Goal: Task Accomplishment & Management: Use online tool/utility

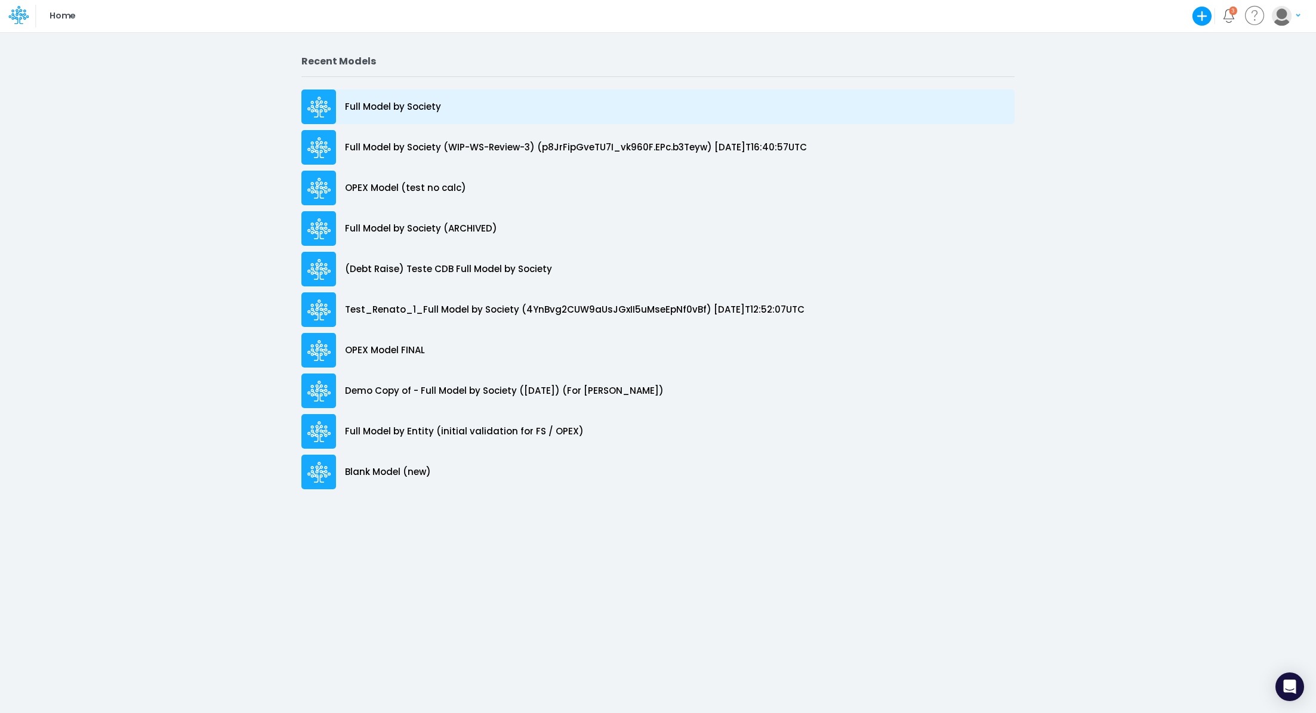
click at [407, 113] on p "Full Model by Society" at bounding box center [393, 107] width 96 height 14
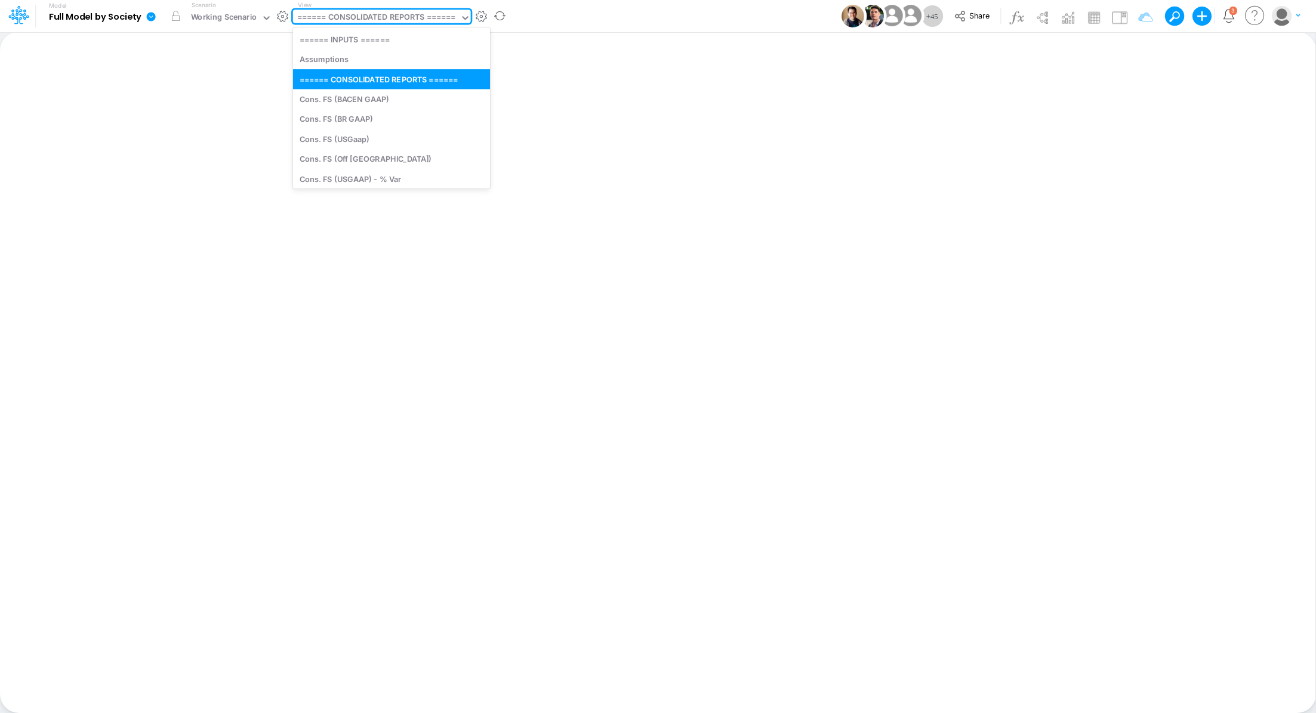
click at [351, 19] on div "====== CONSOLIDATED REPORTS ======" at bounding box center [376, 18] width 159 height 14
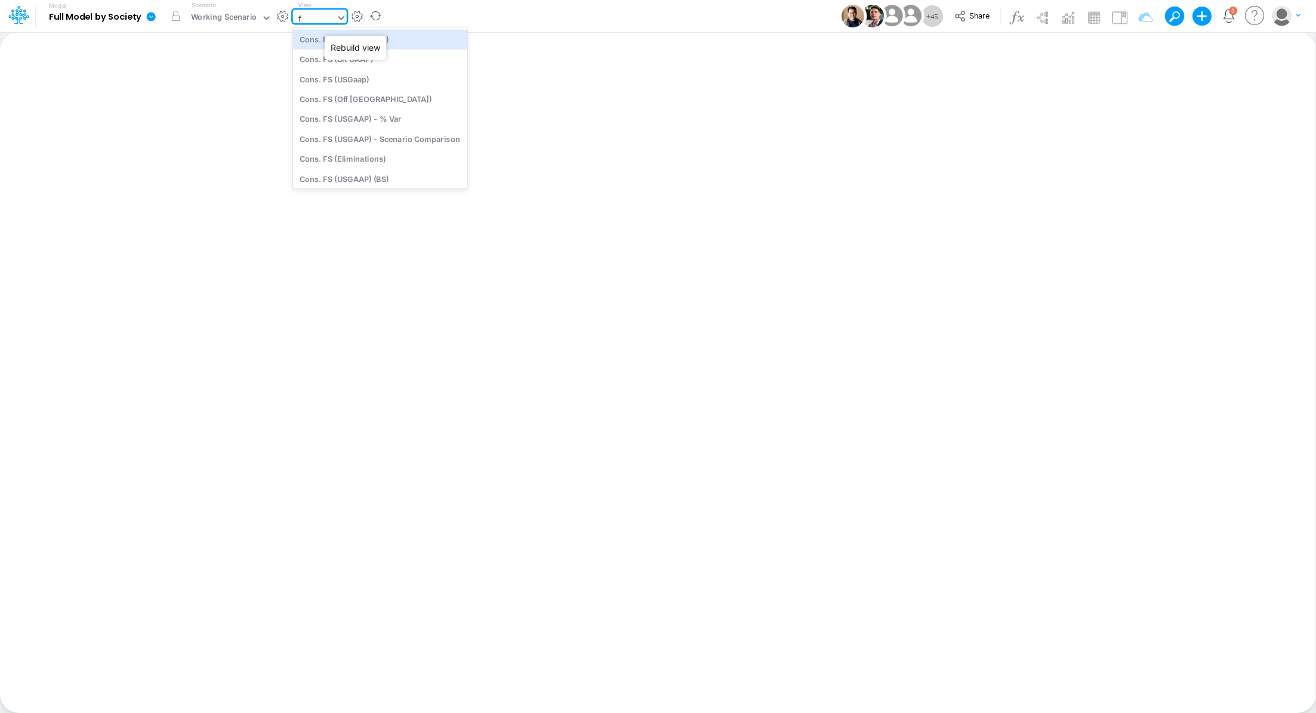
type input "fi"
click at [359, 99] on div "BS (02FG - FIDC CC)" at bounding box center [380, 99] width 175 height 20
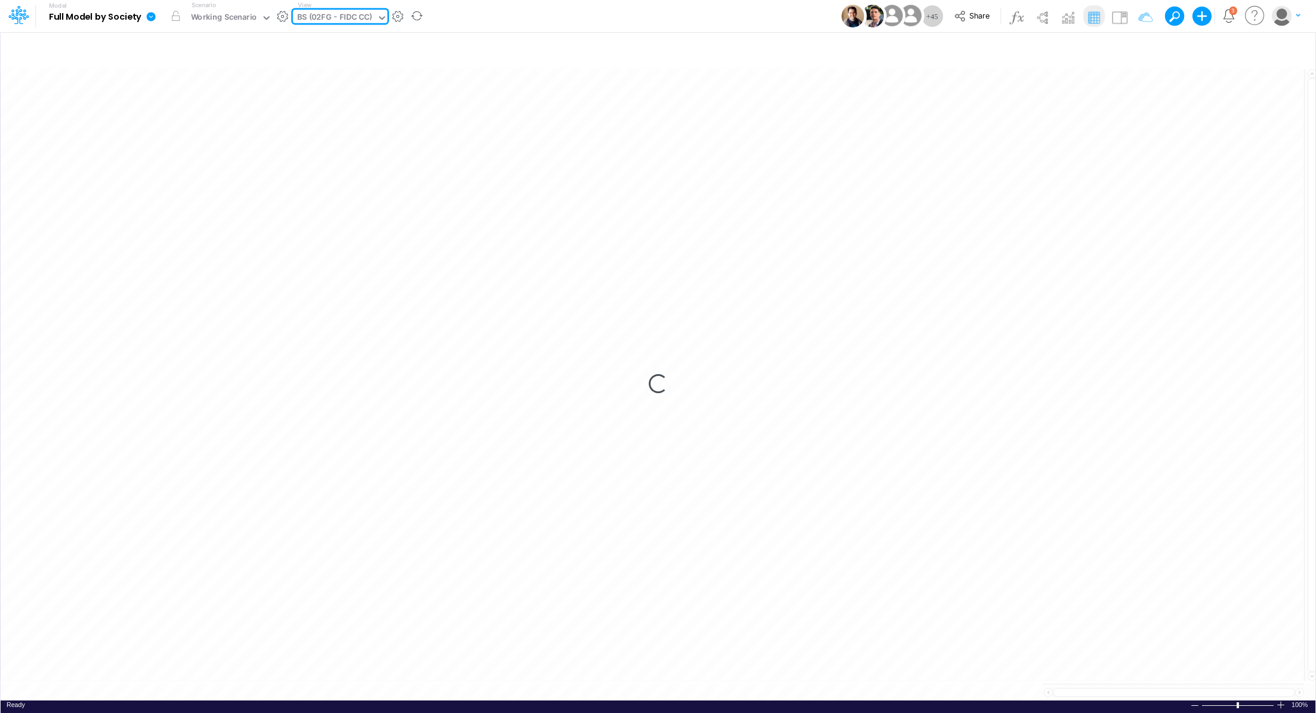
click at [364, 14] on div "BS (02FG - FIDC CC)" at bounding box center [334, 18] width 75 height 14
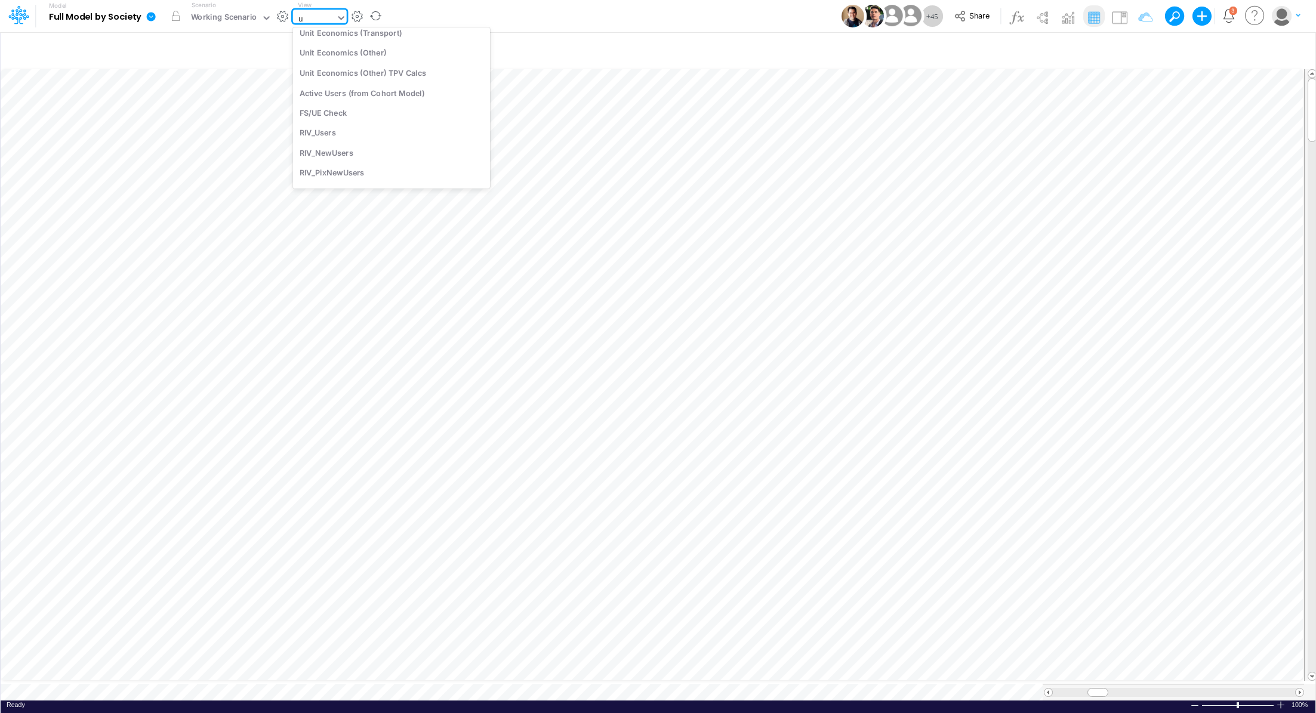
type input "us"
click at [408, 152] on div "FS (USGAAP)" at bounding box center [391, 154] width 197 height 20
type input "Financial Statements - Consolidated"
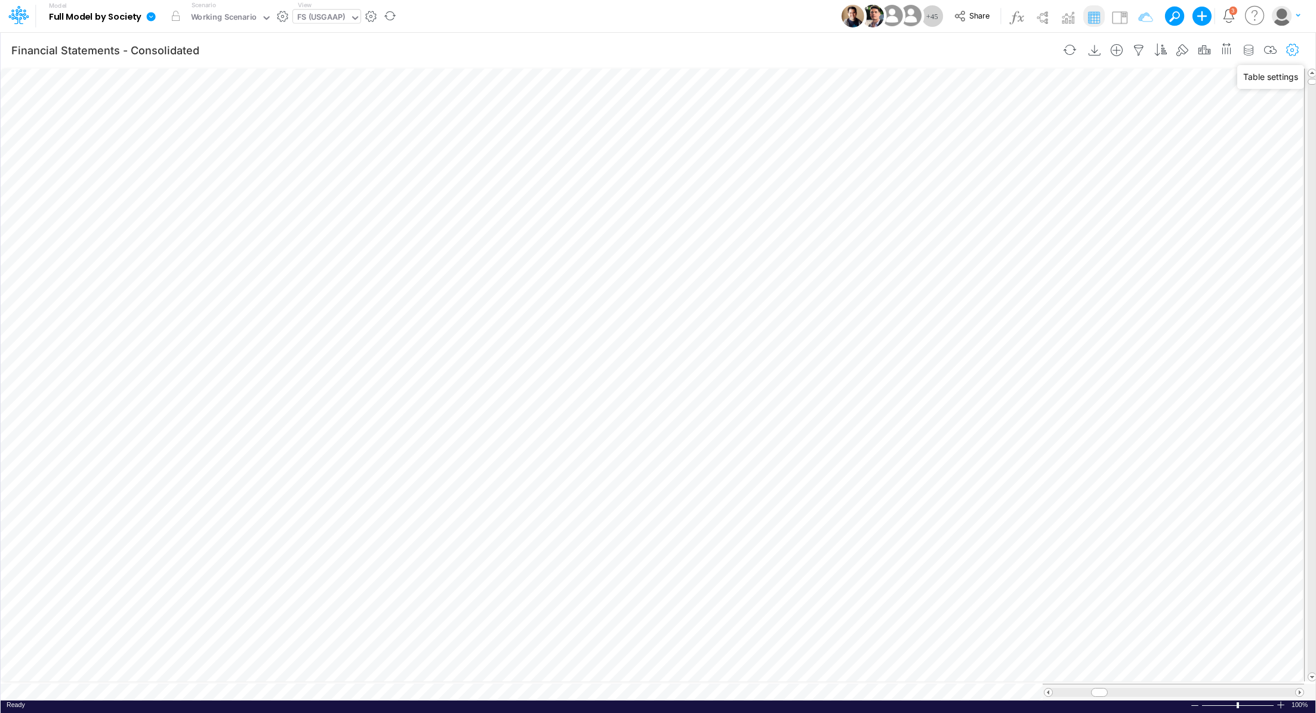
click at [1300, 49] on icon "button" at bounding box center [1293, 50] width 18 height 13
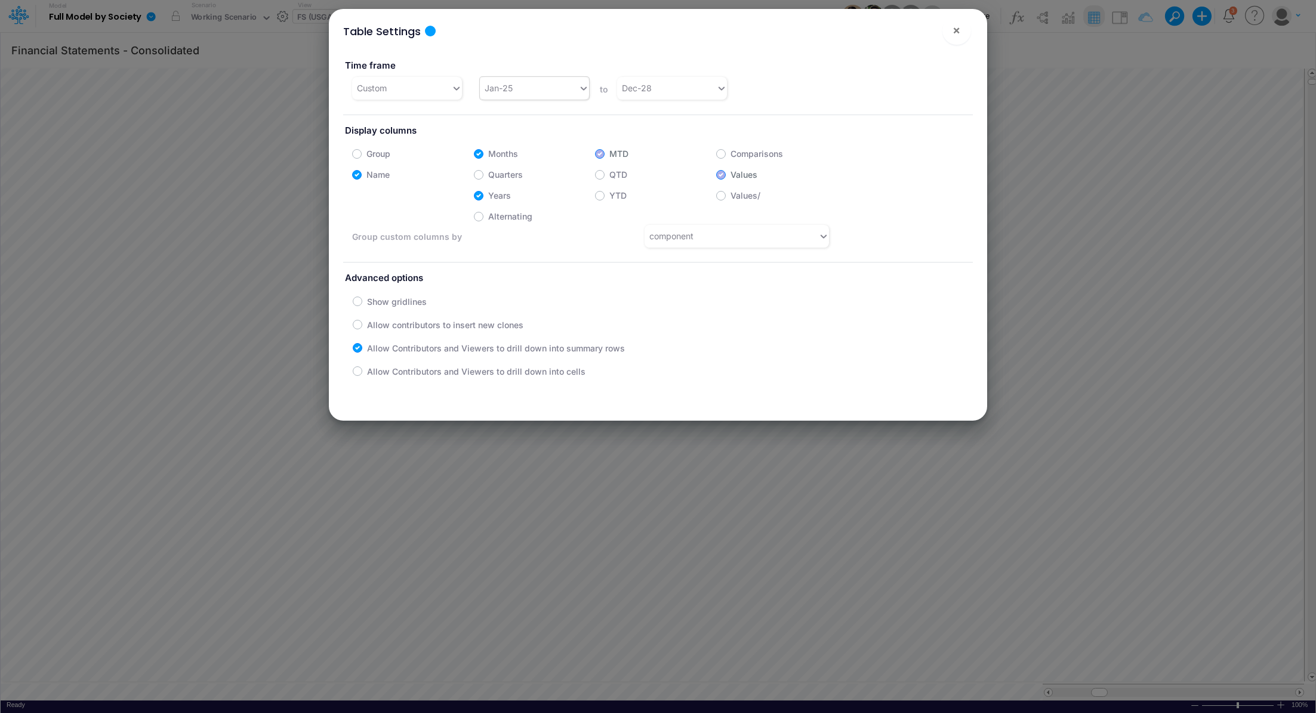
click at [550, 89] on div "Jan-25" at bounding box center [529, 88] width 99 height 20
click at [548, 178] on div "Jan-24" at bounding box center [533, 169] width 109 height 22
click at [1061, 271] on div "Table Settings × Time frame Custom option Jan-24, selected. 0 results available…" at bounding box center [658, 356] width 1316 height 713
click at [957, 32] on span "×" at bounding box center [957, 30] width 8 height 14
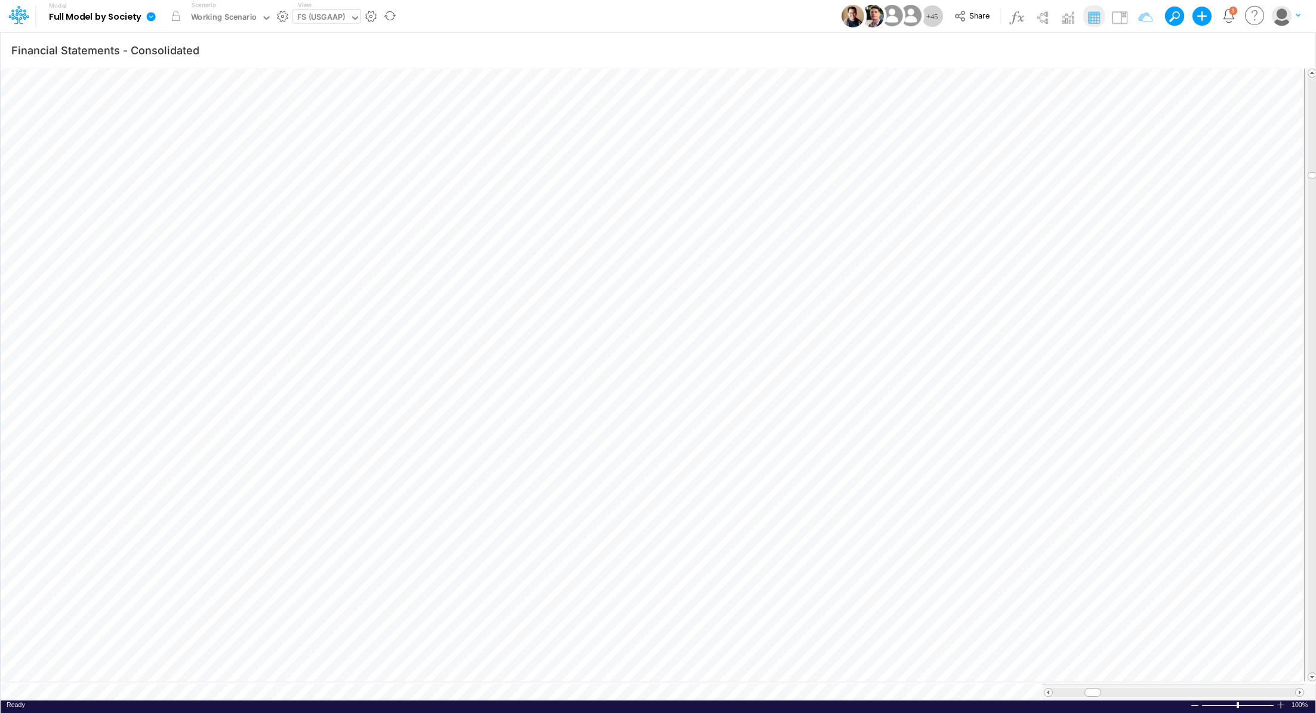
scroll to position [5, 1]
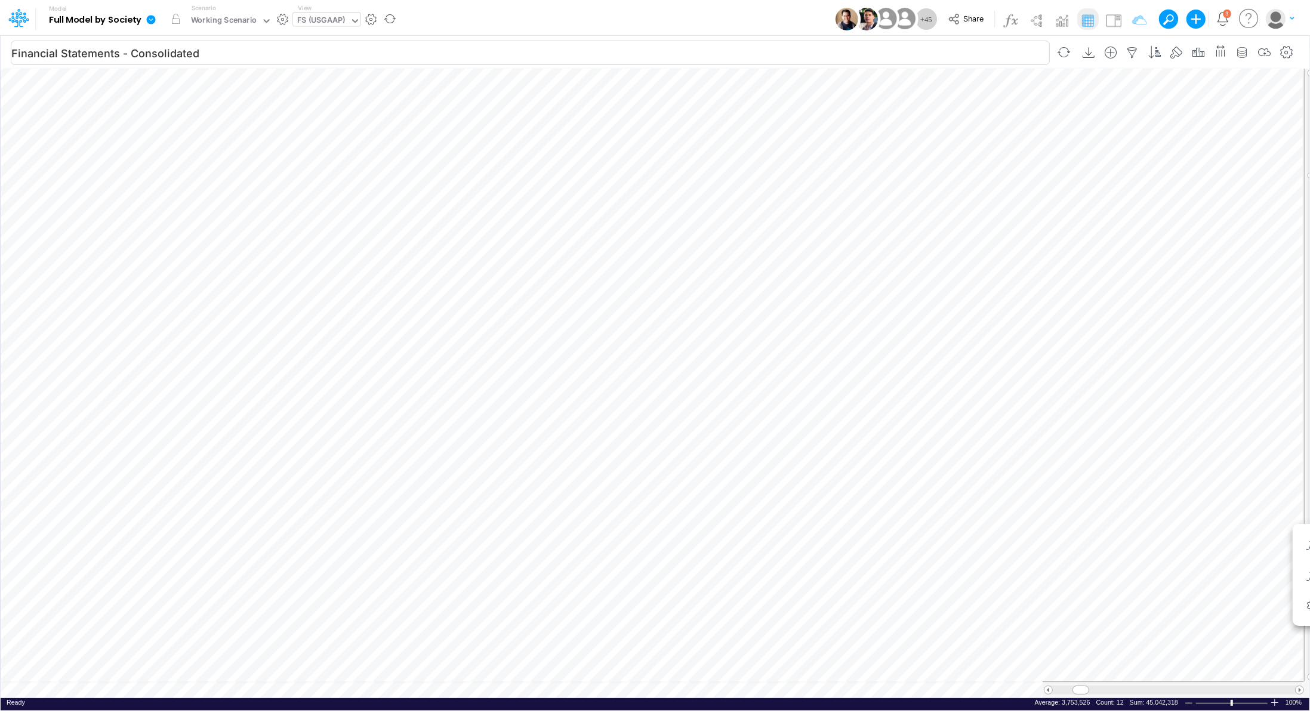
scroll to position [5, 1]
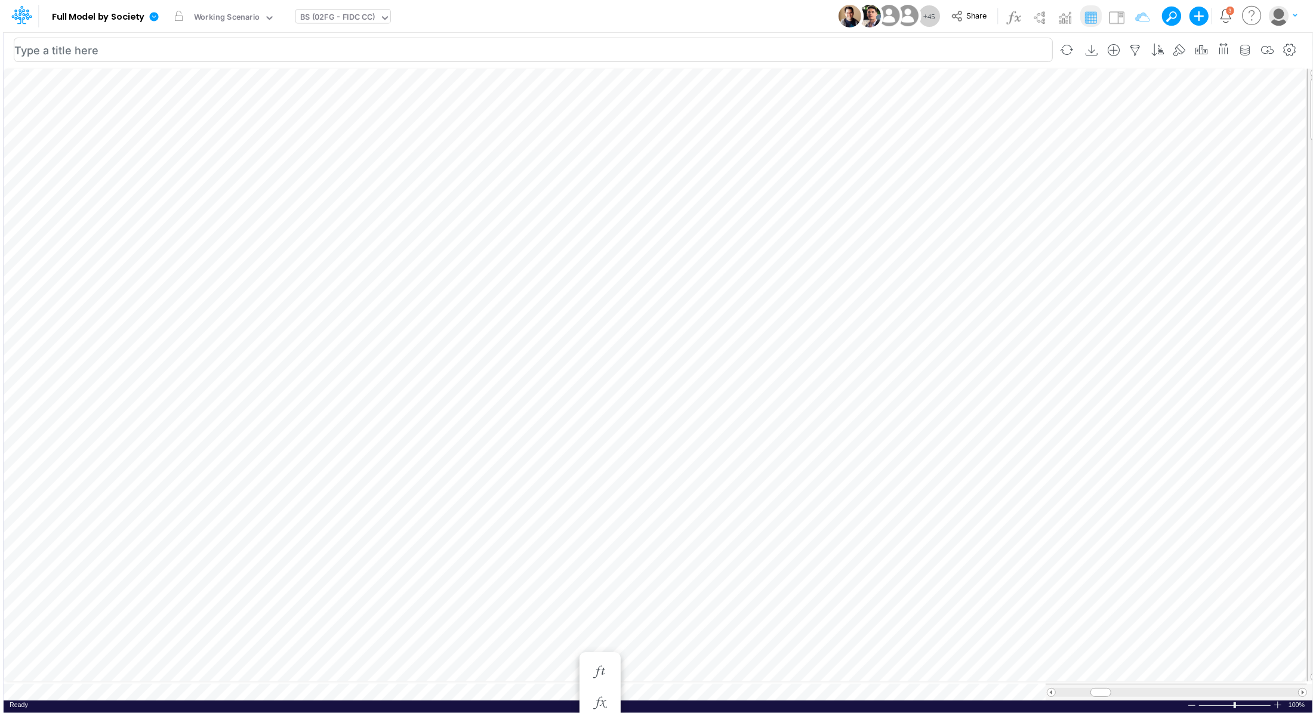
scroll to position [5, 1]
click at [1288, 48] on icon "button" at bounding box center [1293, 50] width 18 height 13
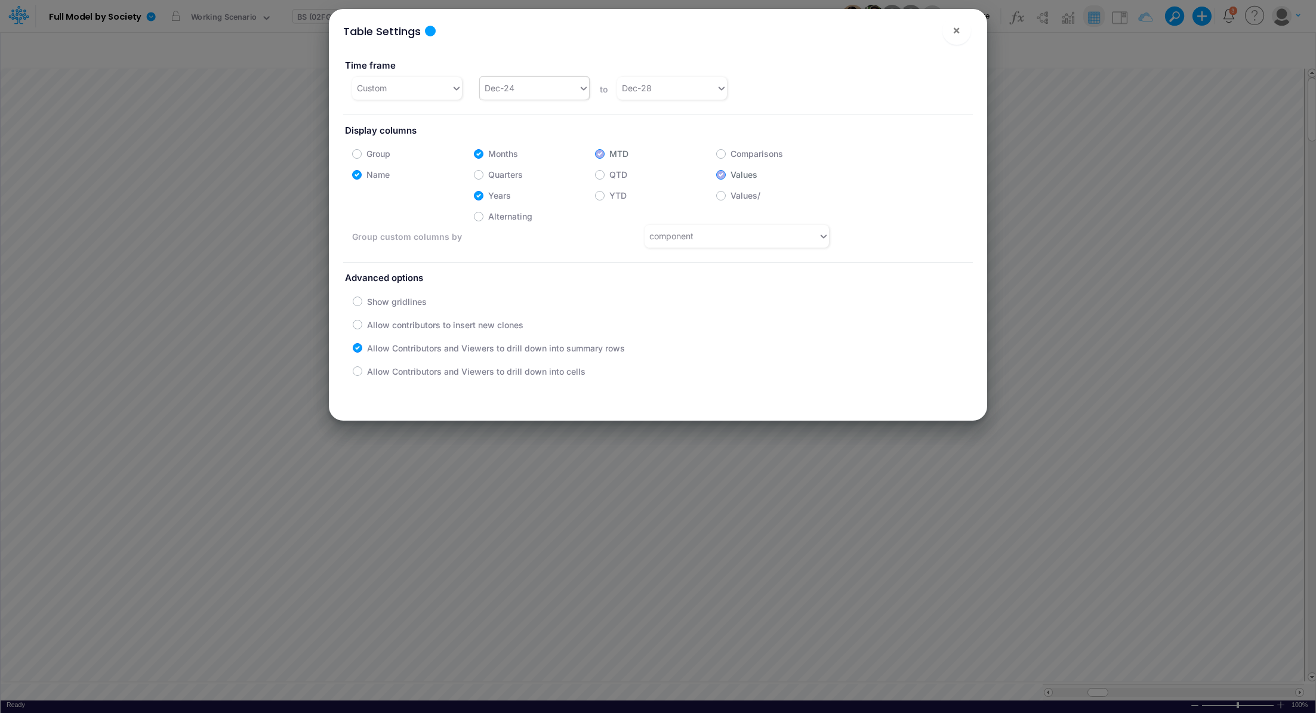
click at [523, 85] on div "Dec-24" at bounding box center [529, 88] width 99 height 20
click at [519, 138] on div "Jan-24" at bounding box center [533, 142] width 109 height 22
click at [1083, 343] on div "Table Settings × Time frame Custom option Jan-24, selected. 0 results available…" at bounding box center [658, 356] width 1316 height 713
click at [955, 32] on span "×" at bounding box center [957, 30] width 8 height 14
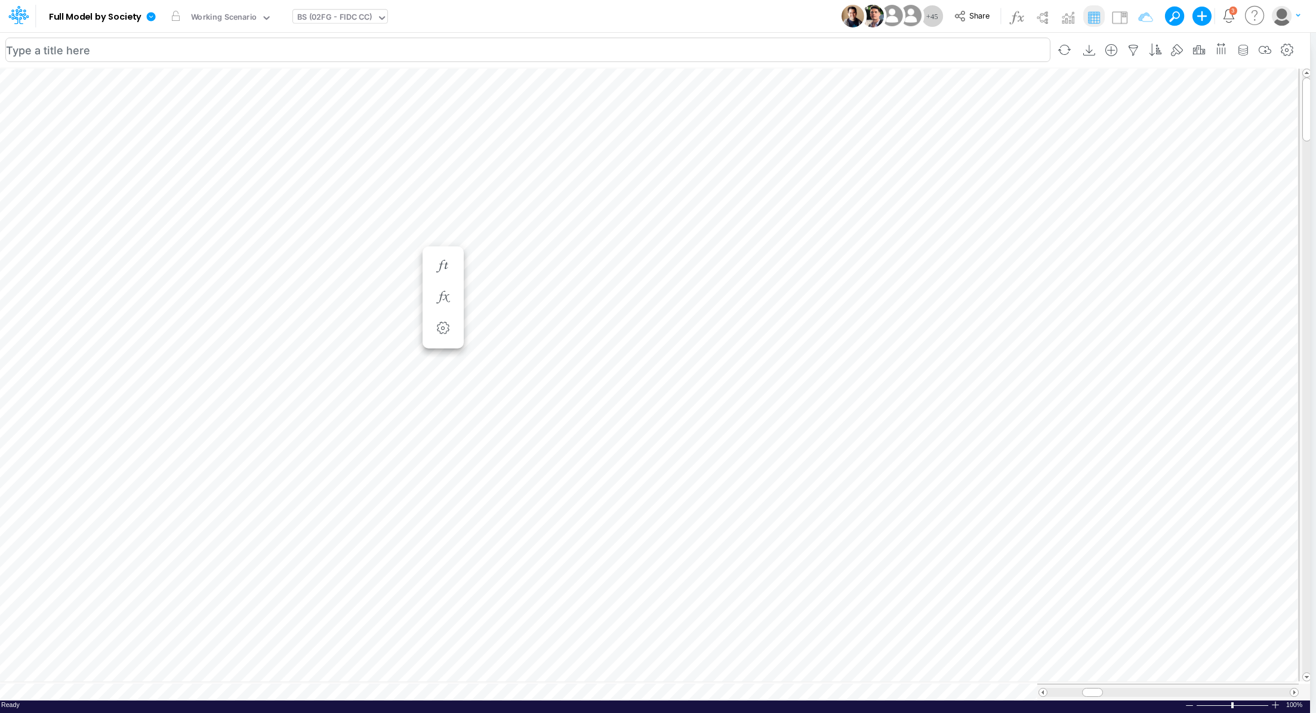
scroll to position [5, 1]
